Goal: Task Accomplishment & Management: Complete application form

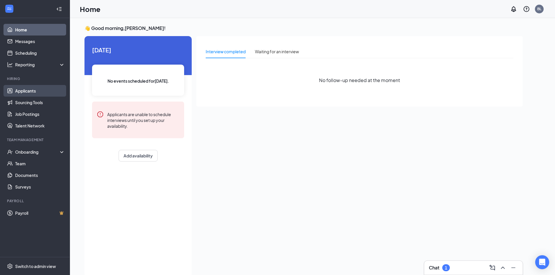
click at [32, 93] on link "Applicants" at bounding box center [40, 91] width 50 height 12
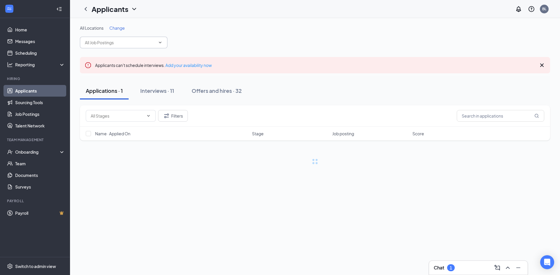
click at [136, 41] on input "text" at bounding box center [120, 42] width 71 height 6
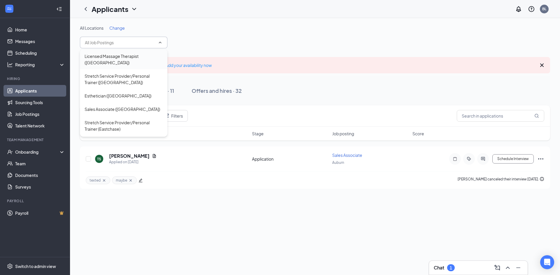
click at [128, 61] on div "Licensed Massage Therapist ([GEOGRAPHIC_DATA])" at bounding box center [123, 60] width 87 height 20
type input "Licensed Massage Therapist ([GEOGRAPHIC_DATA])"
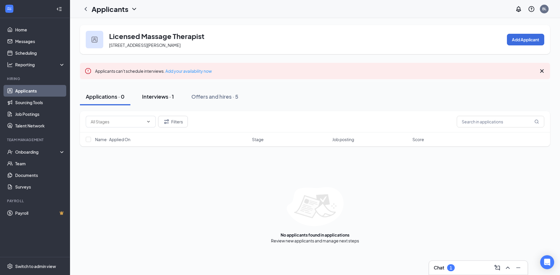
click at [160, 96] on div "Interviews · 1" at bounding box center [158, 96] width 32 height 7
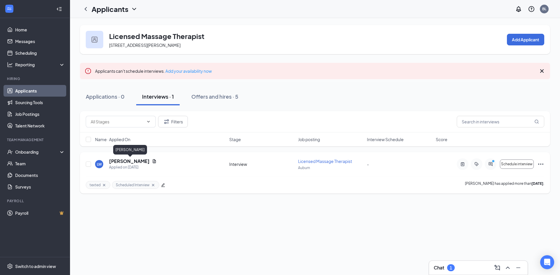
click at [136, 161] on h5 "[PERSON_NAME]" at bounding box center [129, 161] width 41 height 6
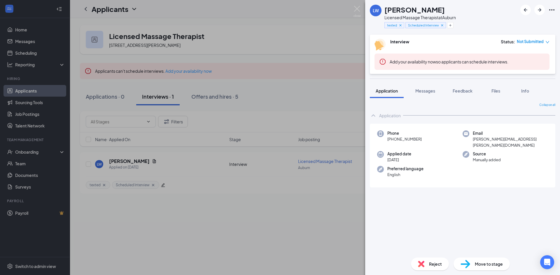
click at [479, 263] on span "Move to stage" at bounding box center [488, 264] width 28 height 6
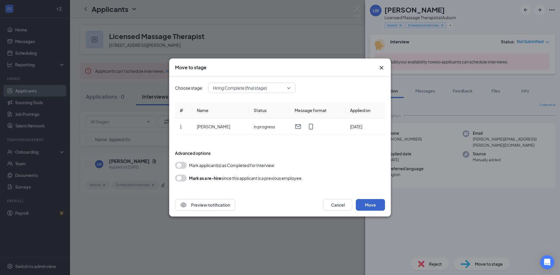
click at [368, 206] on button "Move" at bounding box center [370, 205] width 29 height 12
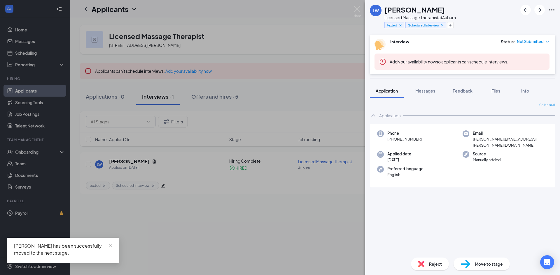
click at [208, 219] on div "LW [PERSON_NAME] Licensed Massage Therapist at [GEOGRAPHIC_DATA] texted Schedul…" at bounding box center [280, 137] width 560 height 275
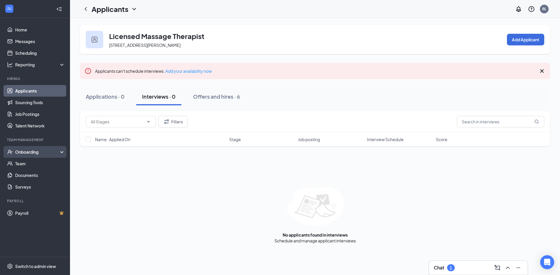
click at [29, 154] on div "Onboarding" at bounding box center [37, 152] width 45 height 6
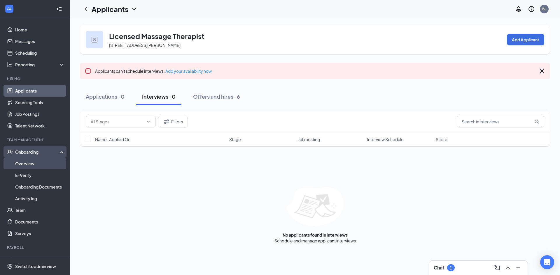
click at [31, 165] on link "Overview" at bounding box center [40, 164] width 50 height 12
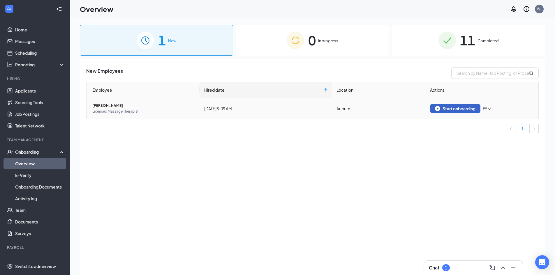
click at [456, 109] on div "Start onboarding" at bounding box center [455, 108] width 41 height 5
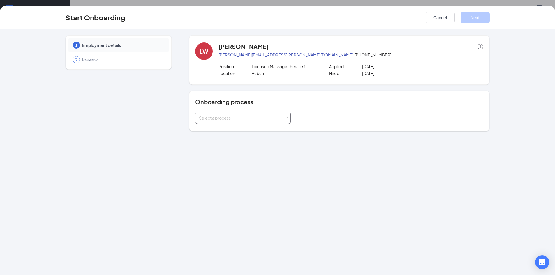
click at [268, 117] on div "Select a process" at bounding box center [241, 118] width 85 height 6
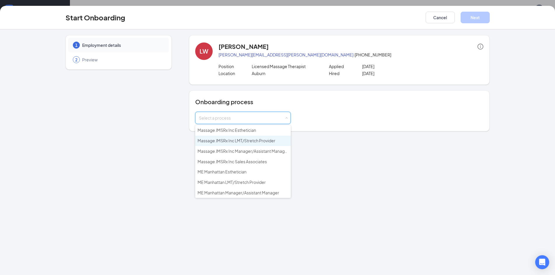
click at [269, 143] on li "Massage JMSRx Inc LMT/Stretch Provider" at bounding box center [243, 141] width 96 height 10
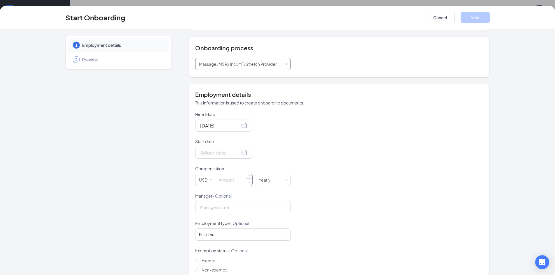
scroll to position [58, 0]
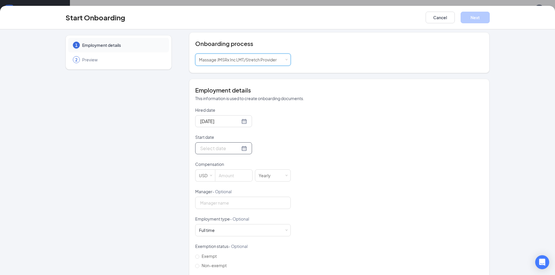
click at [237, 149] on div at bounding box center [223, 148] width 47 height 7
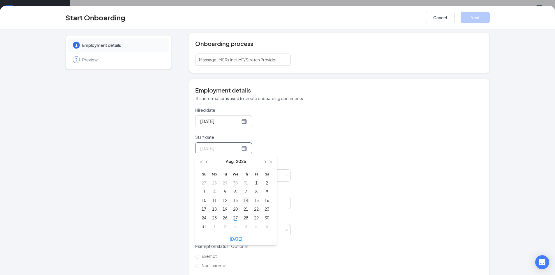
type input "[DATE]"
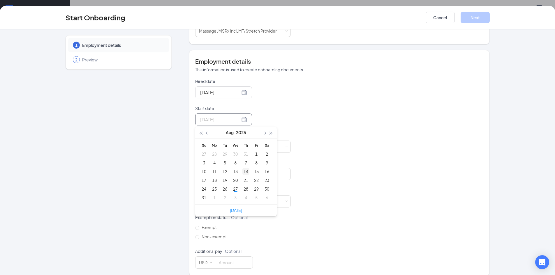
scroll to position [87, 0]
type input "[DATE]"
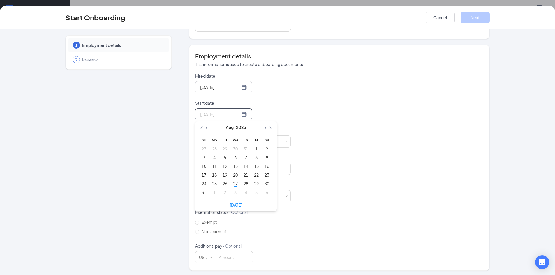
scroll to position [94, 0]
type input "[DATE]"
click at [264, 126] on button "button" at bounding box center [264, 126] width 6 height 12
type input "[DATE]"
click at [211, 156] on div "8" at bounding box center [214, 156] width 7 height 7
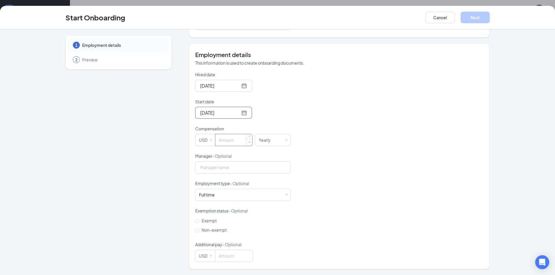
click at [246, 143] on span "Decrease Value" at bounding box center [249, 142] width 6 height 7
click at [237, 142] on input "0" at bounding box center [233, 140] width 37 height 12
type input "25"
click at [285, 140] on span at bounding box center [286, 140] width 3 height 3
click at [268, 151] on li "Hourly" at bounding box center [271, 152] width 36 height 10
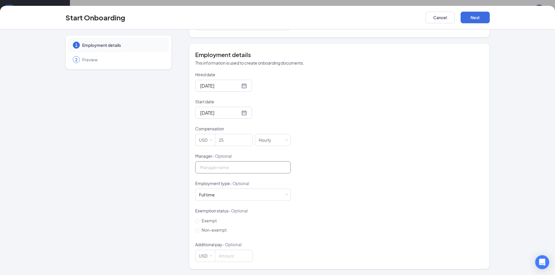
click at [238, 172] on input "Manager - Optional" at bounding box center [243, 167] width 96 height 12
type input "[PERSON_NAME]"
click at [231, 255] on input at bounding box center [233, 256] width 37 height 12
type input "1"
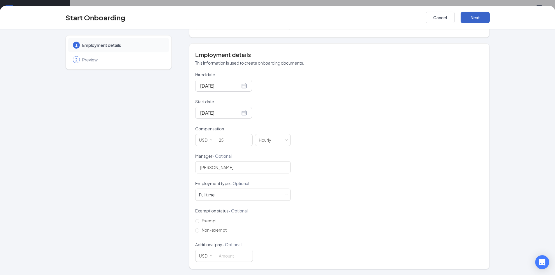
click at [476, 19] on button "Next" at bounding box center [475, 18] width 29 height 12
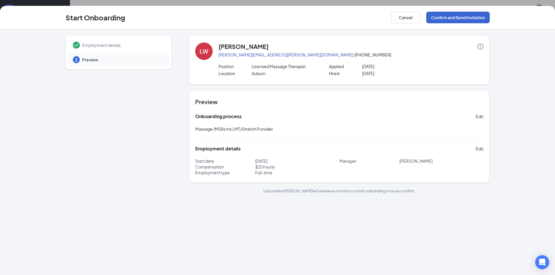
scroll to position [0, 0]
click at [460, 20] on button "Confirm and Send Invitation" at bounding box center [458, 18] width 64 height 12
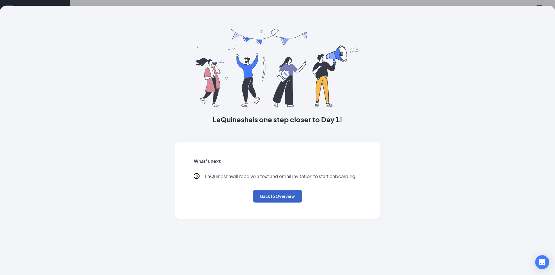
click at [289, 197] on button "Back to Overview" at bounding box center [277, 196] width 49 height 13
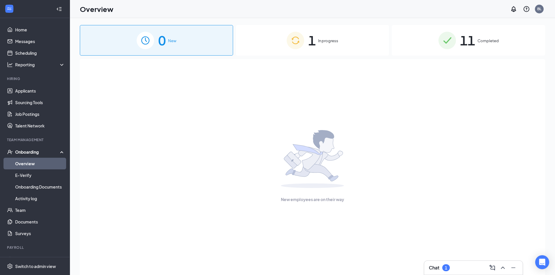
click at [305, 41] on div "1 In progress" at bounding box center [312, 40] width 153 height 31
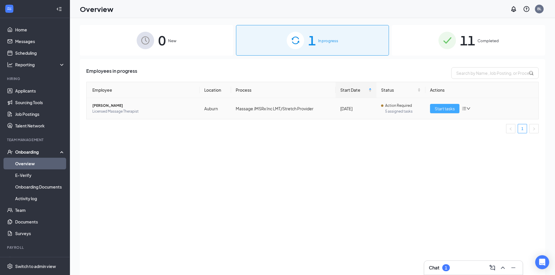
click at [441, 110] on span "Start tasks" at bounding box center [445, 109] width 20 height 6
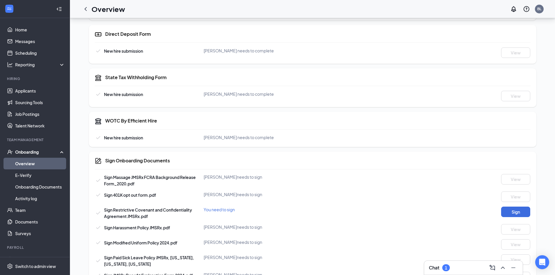
scroll to position [291, 0]
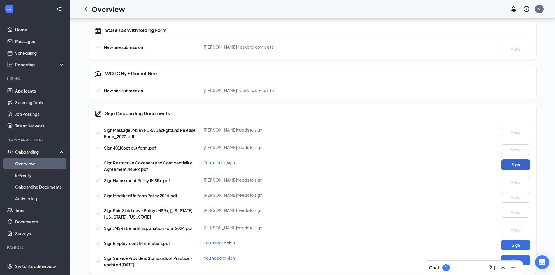
click at [516, 167] on button "Sign" at bounding box center [515, 165] width 29 height 10
